Goal: Task Accomplishment & Management: Use online tool/utility

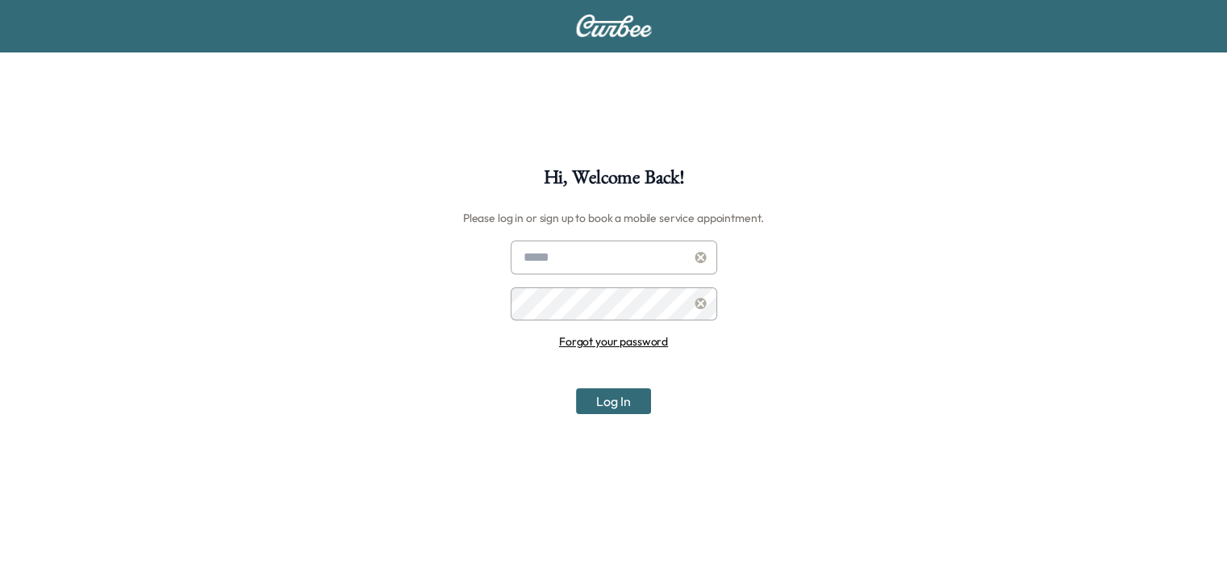
type input "**********"
click at [629, 401] on button "Log In" at bounding box center [613, 401] width 75 height 26
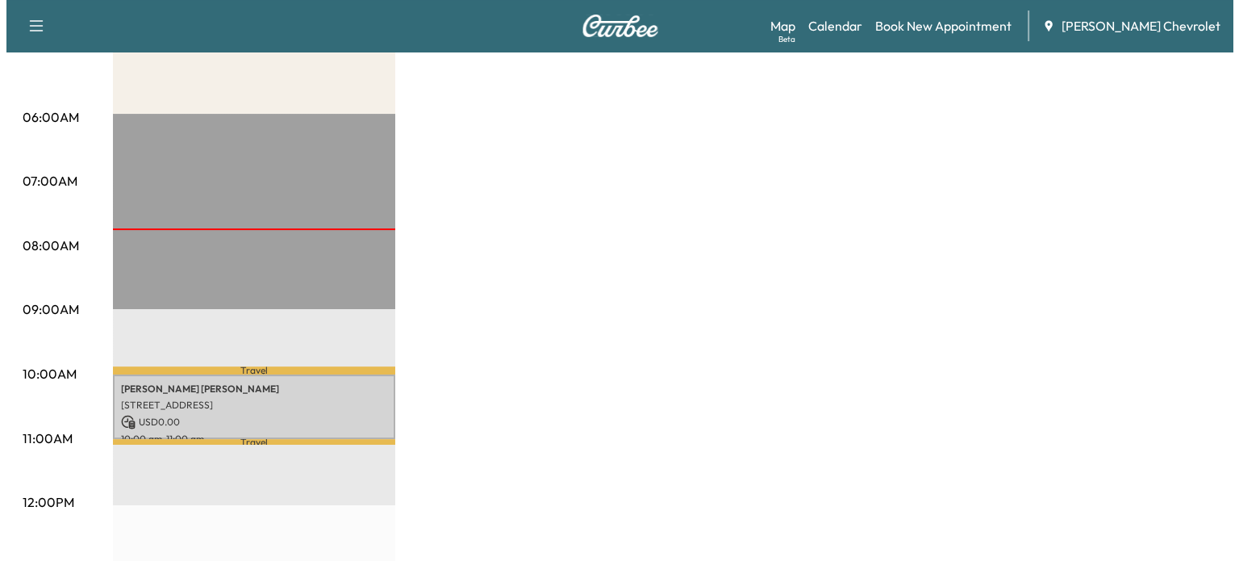
scroll to position [268, 0]
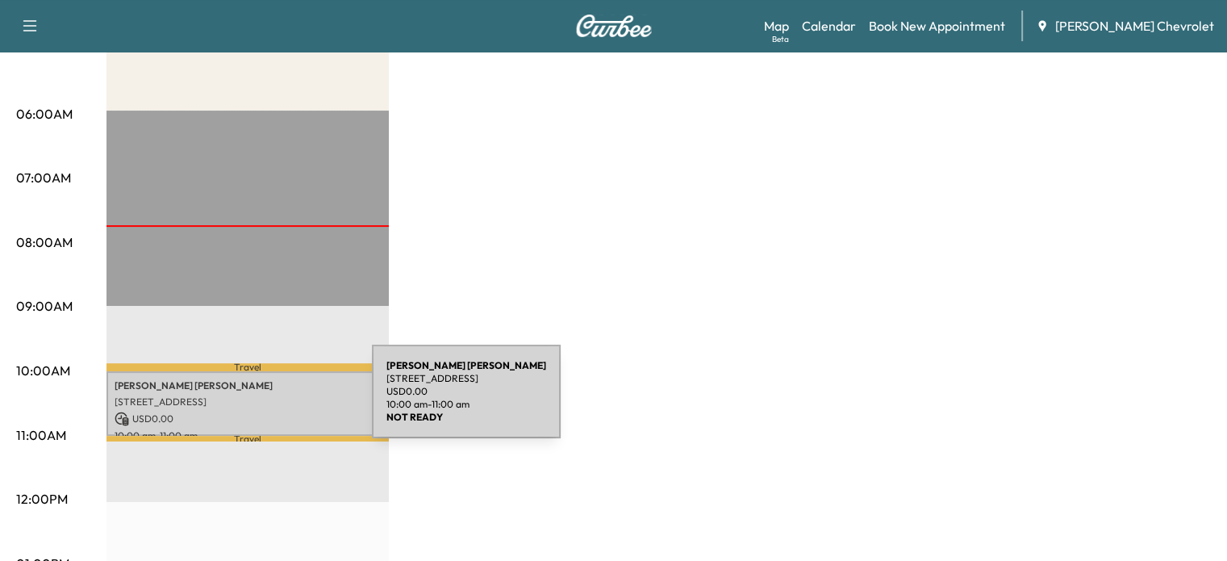
click at [251, 401] on p "[STREET_ADDRESS]" at bounding box center [248, 401] width 266 height 13
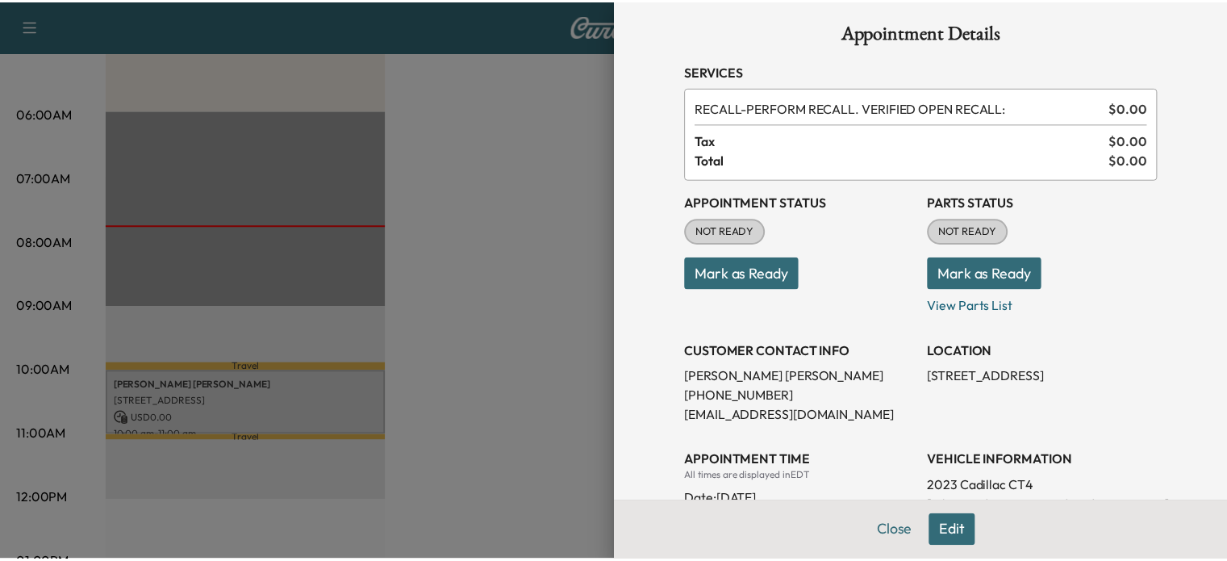
scroll to position [0, 0]
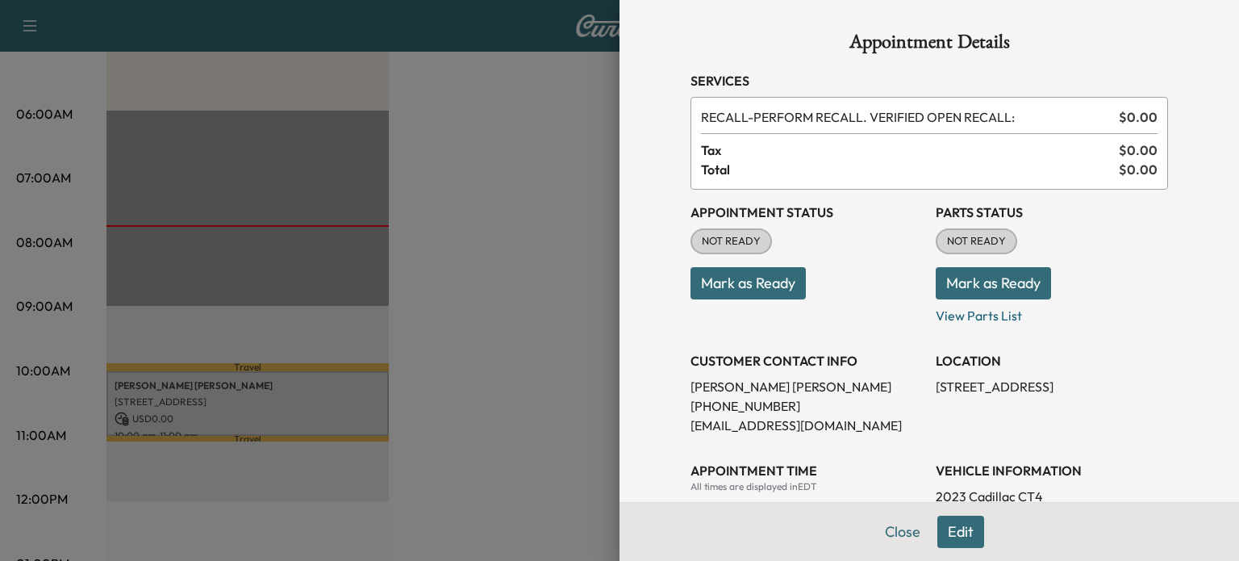
click at [733, 282] on button "Mark as Ready" at bounding box center [748, 283] width 115 height 32
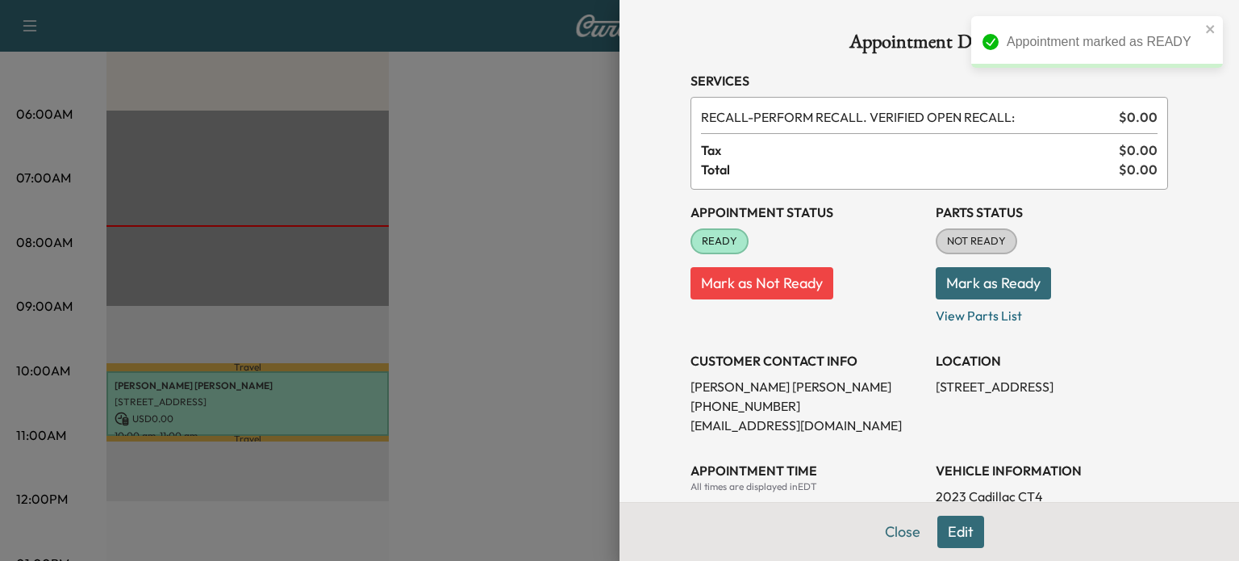
click at [958, 282] on button "Mark as Ready" at bounding box center [993, 283] width 115 height 32
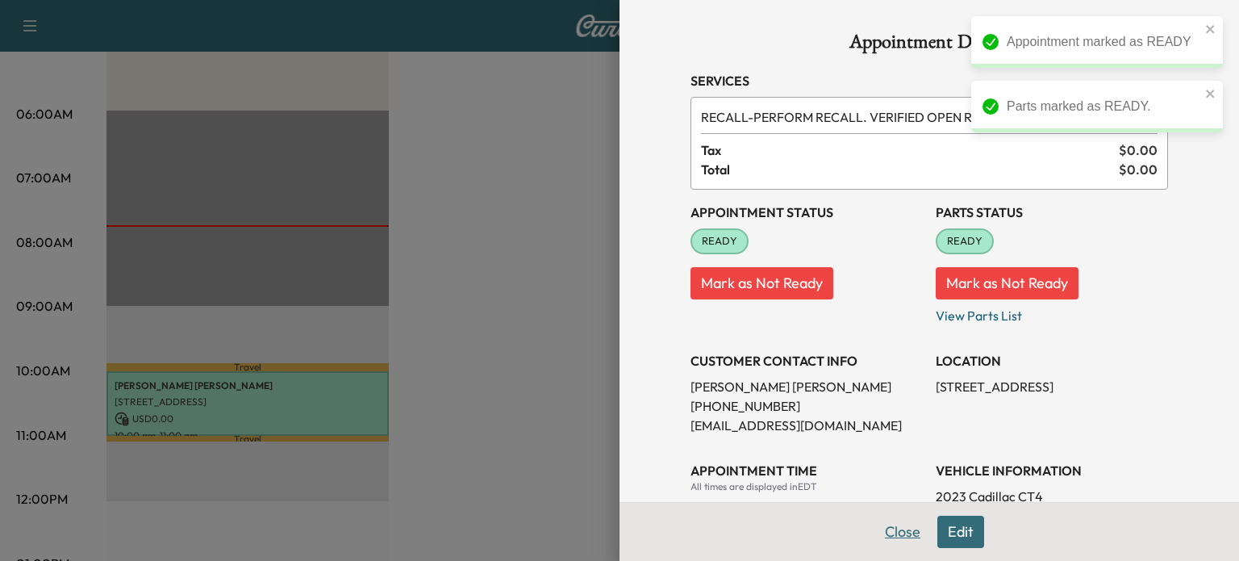
click at [897, 538] on button "Close" at bounding box center [903, 532] width 56 height 32
